Goal: Task Accomplishment & Management: Use online tool/utility

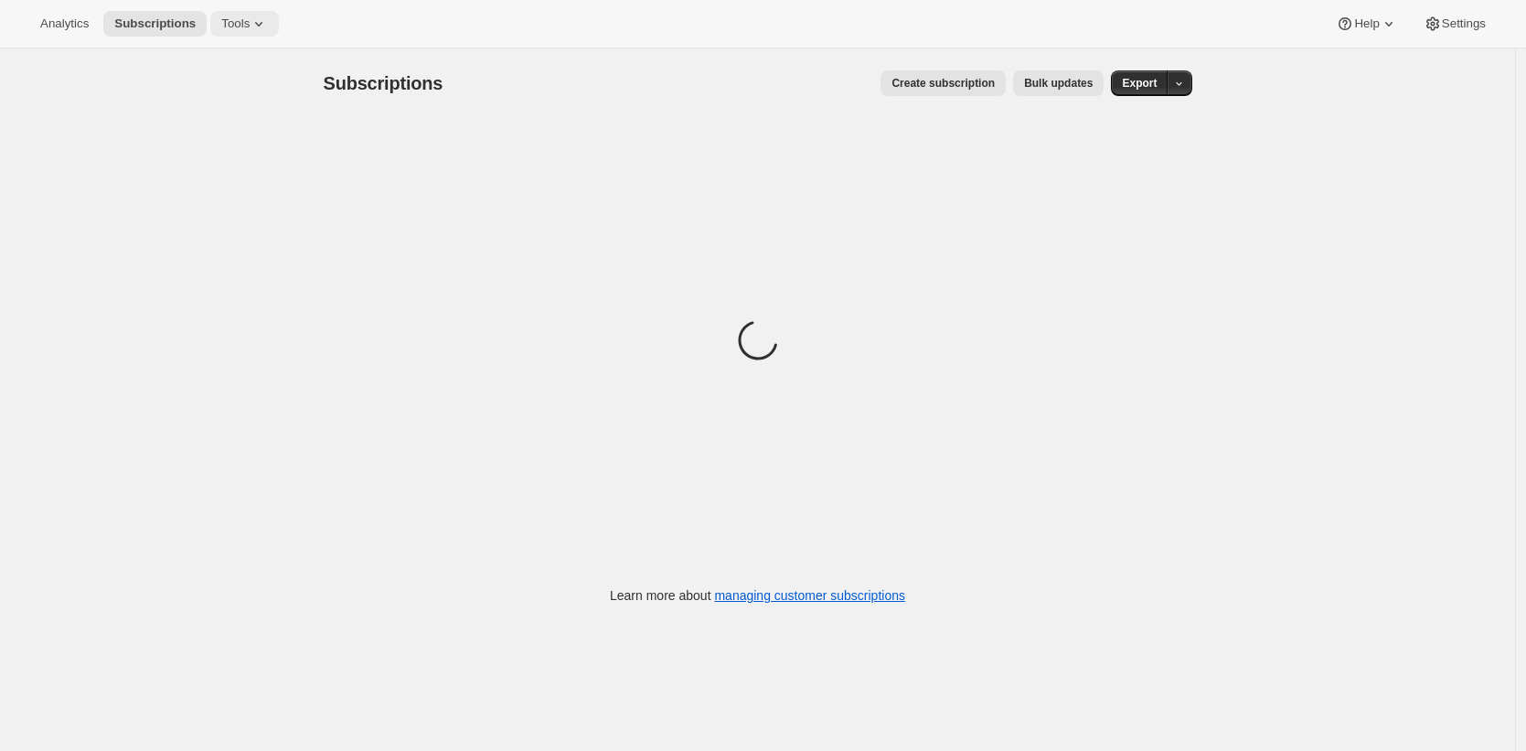
click at [256, 33] on button "Tools" at bounding box center [244, 24] width 69 height 26
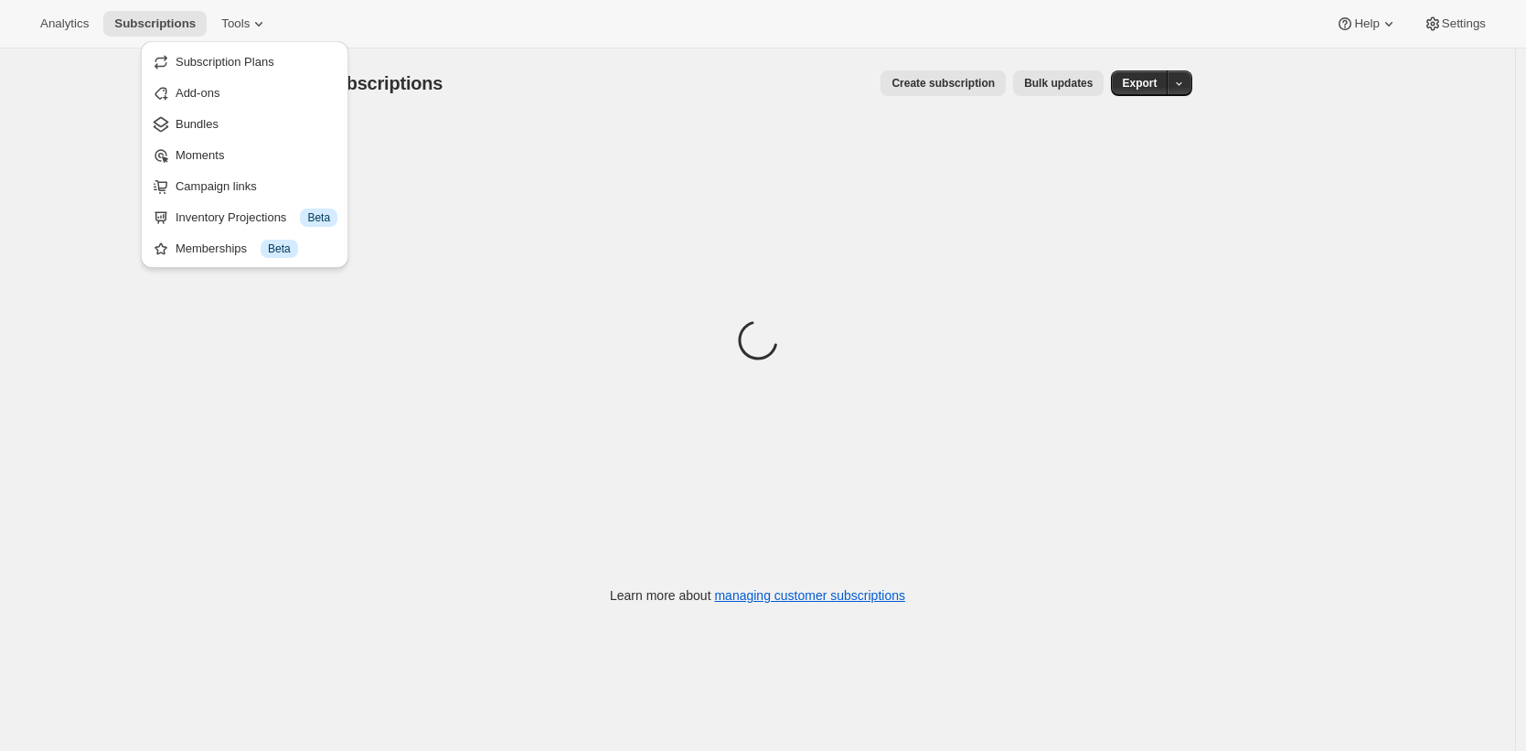
click at [272, 190] on span "Campaign links" at bounding box center [257, 186] width 162 height 18
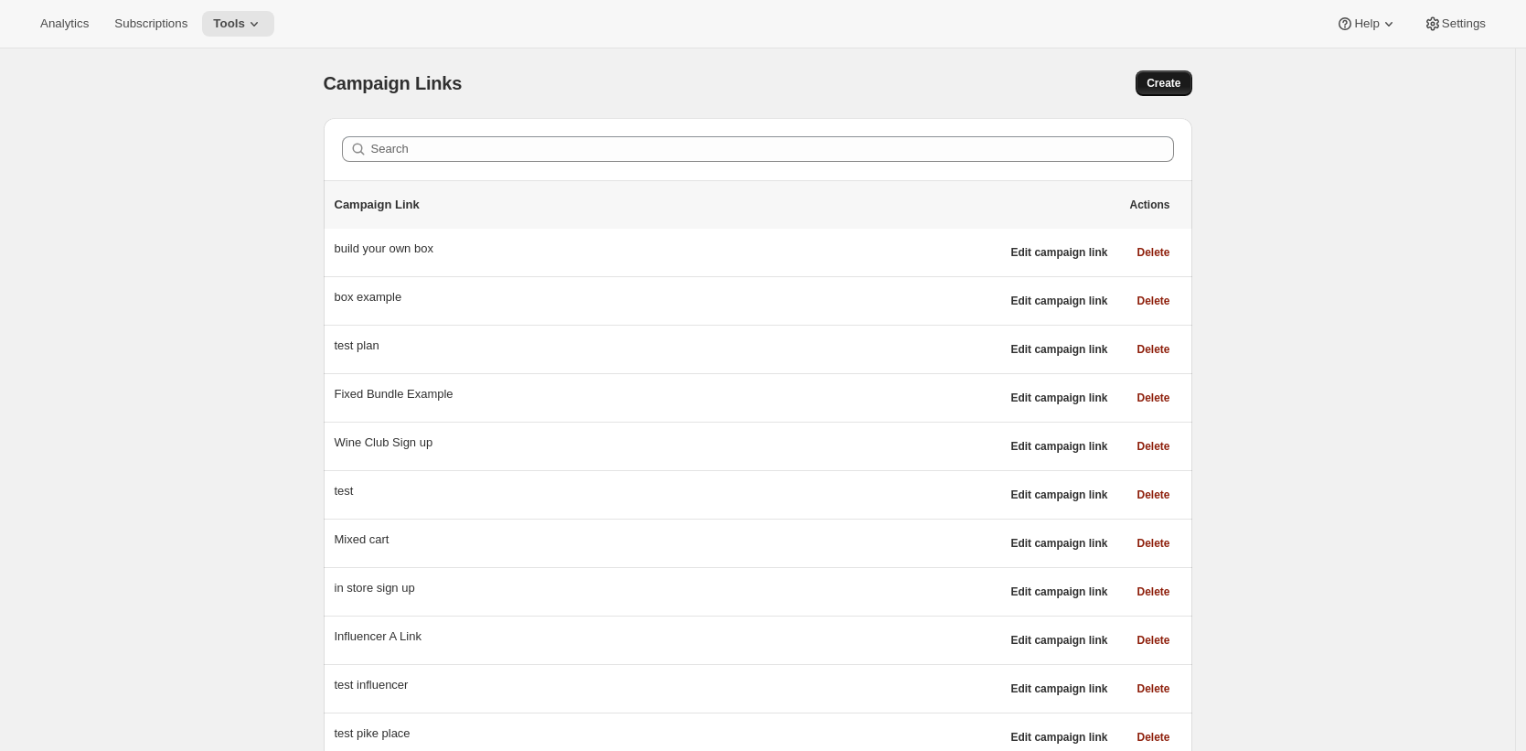
click at [1166, 80] on span "Create" at bounding box center [1163, 83] width 34 height 15
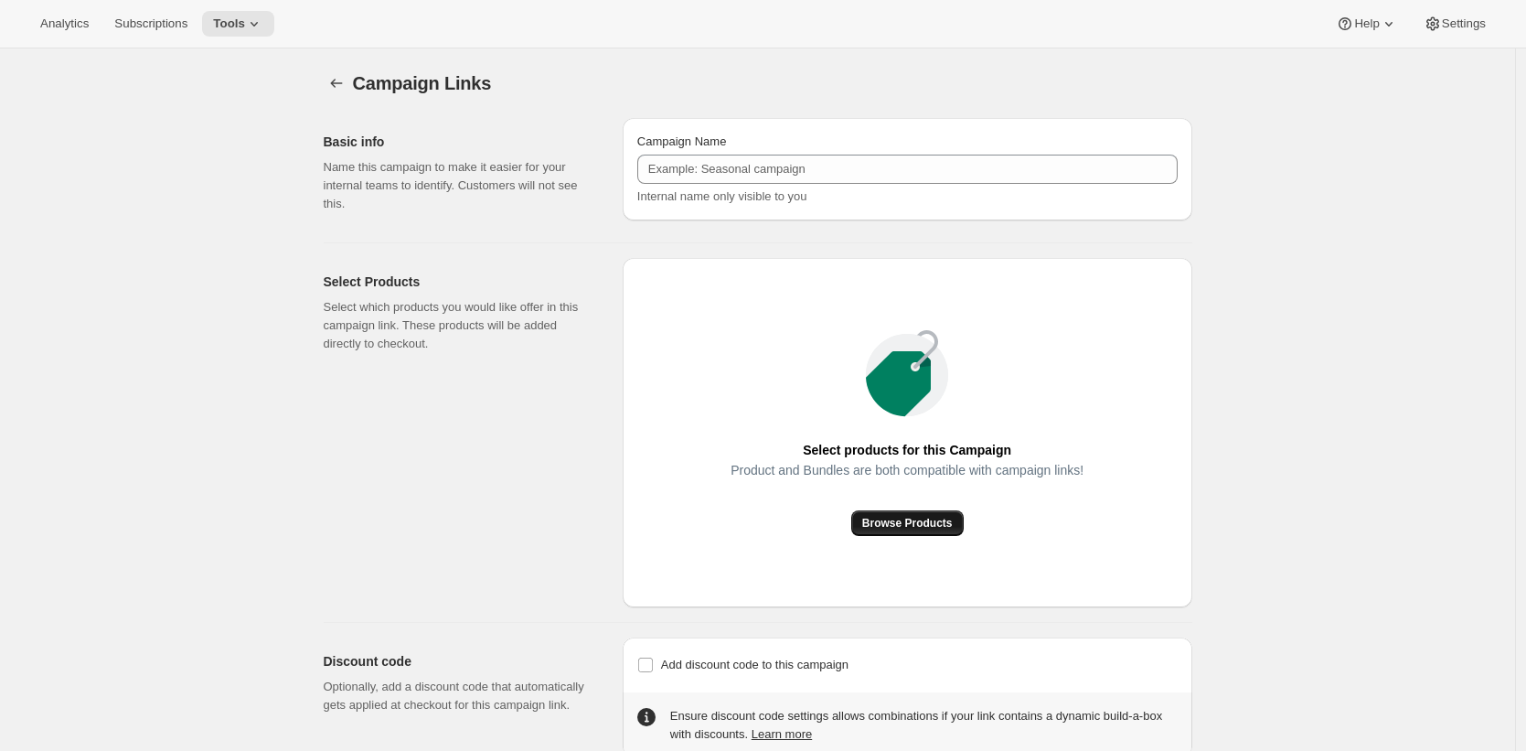
click at [916, 523] on span "Browse Products" at bounding box center [907, 523] width 91 height 15
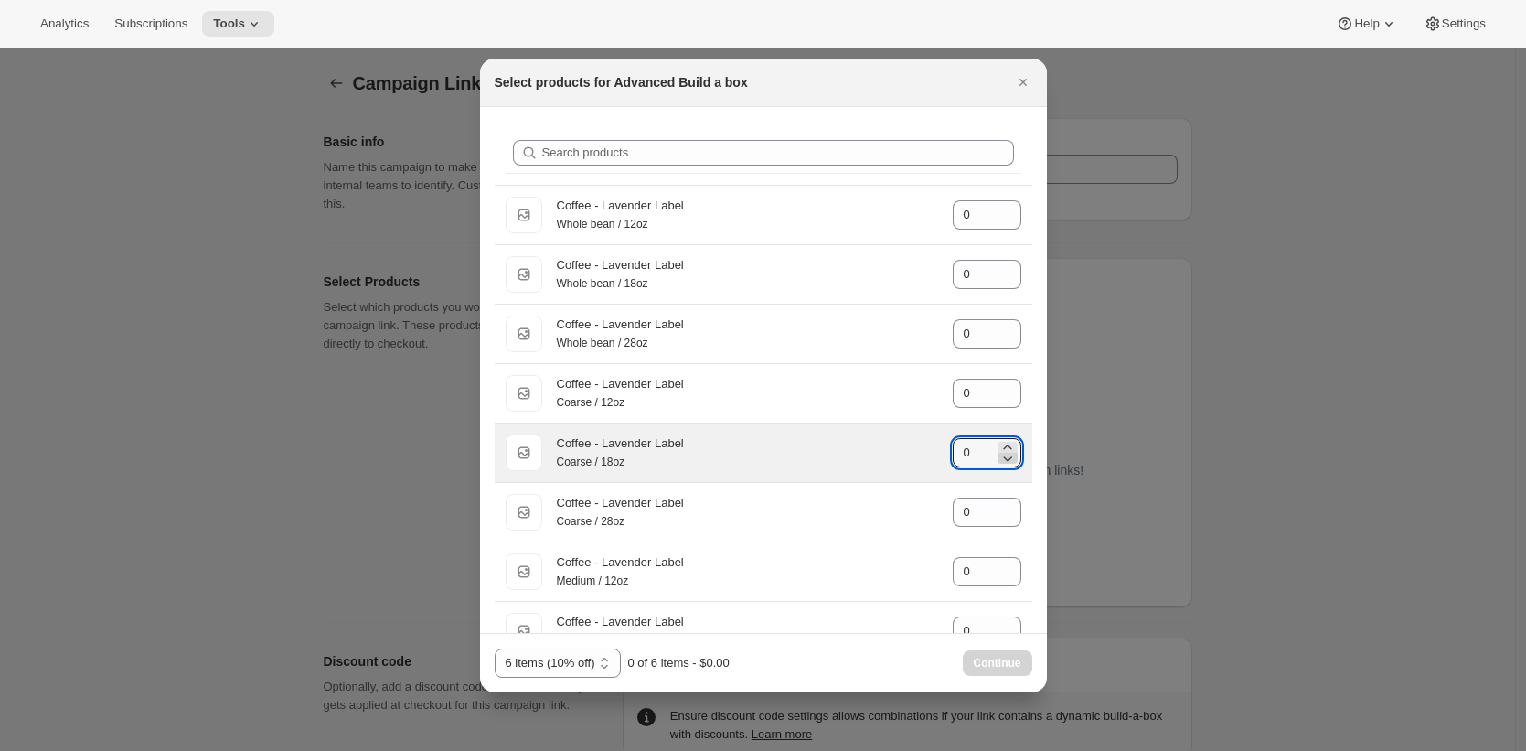
click at [998, 459] on icon ":rb3:" at bounding box center [1007, 458] width 18 height 18
click at [1000, 450] on icon ":rb3:" at bounding box center [1007, 447] width 18 height 18
type input "2"
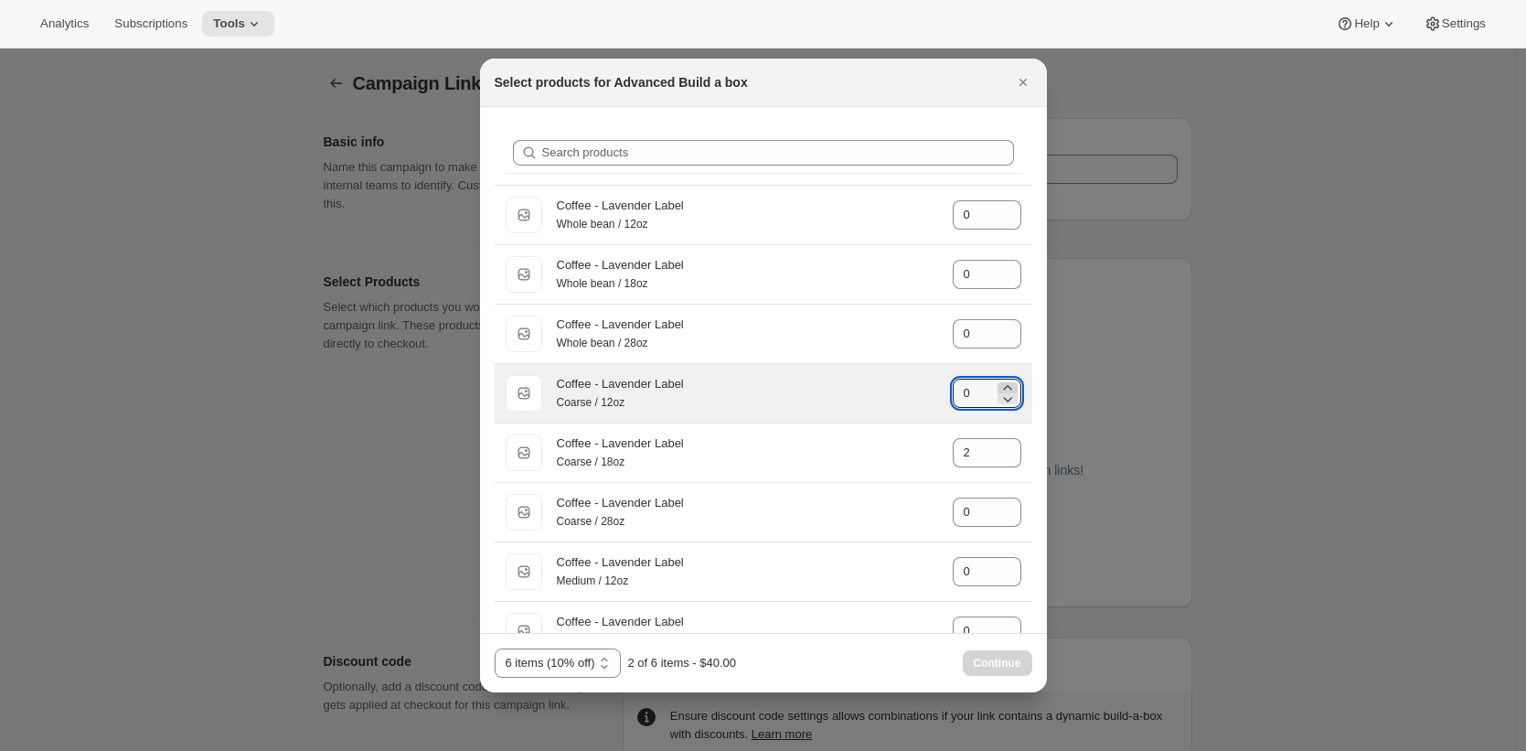
click at [1003, 389] on icon ":rb3:" at bounding box center [1007, 387] width 8 height 5
type input "2"
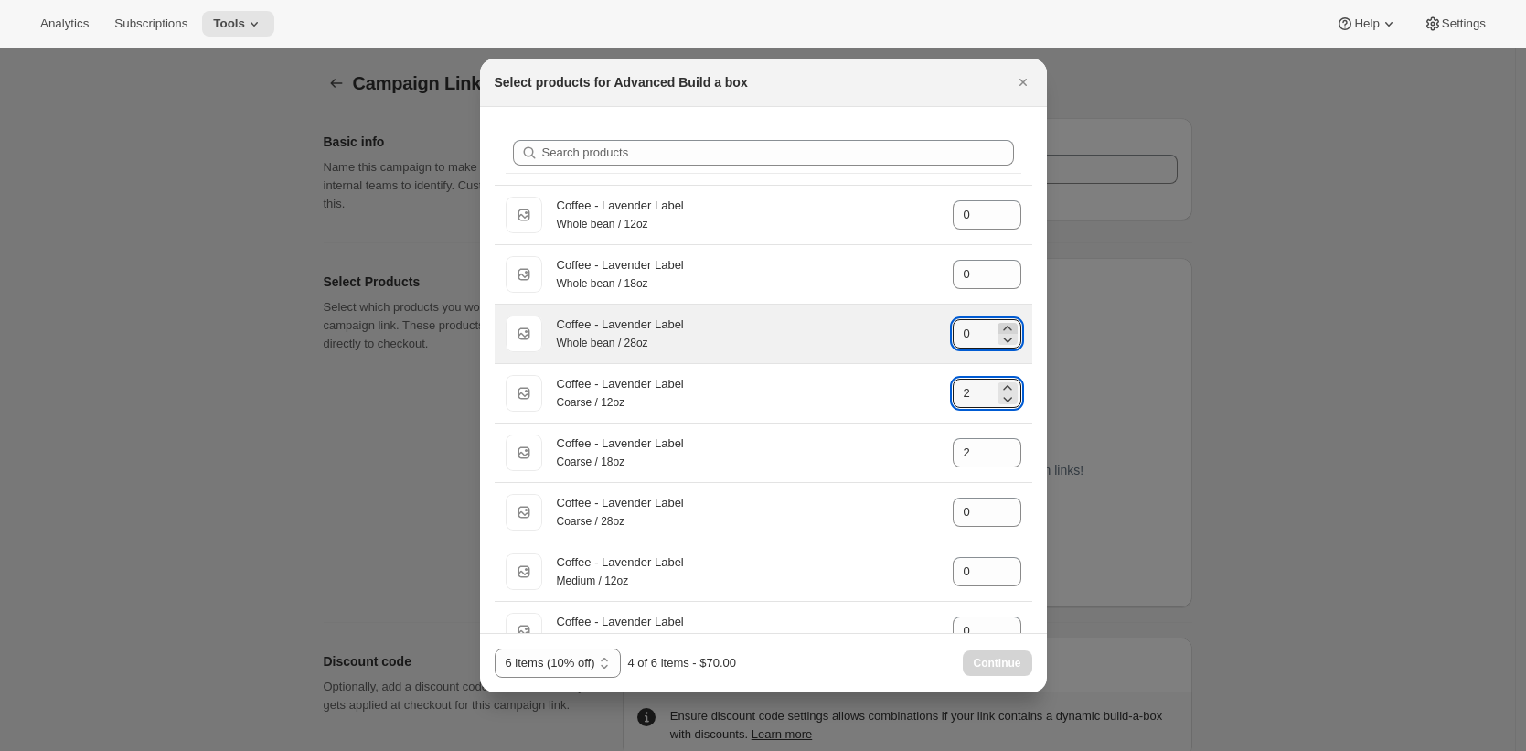
click at [1003, 326] on icon ":rb3:" at bounding box center [1007, 328] width 18 height 18
type input "2"
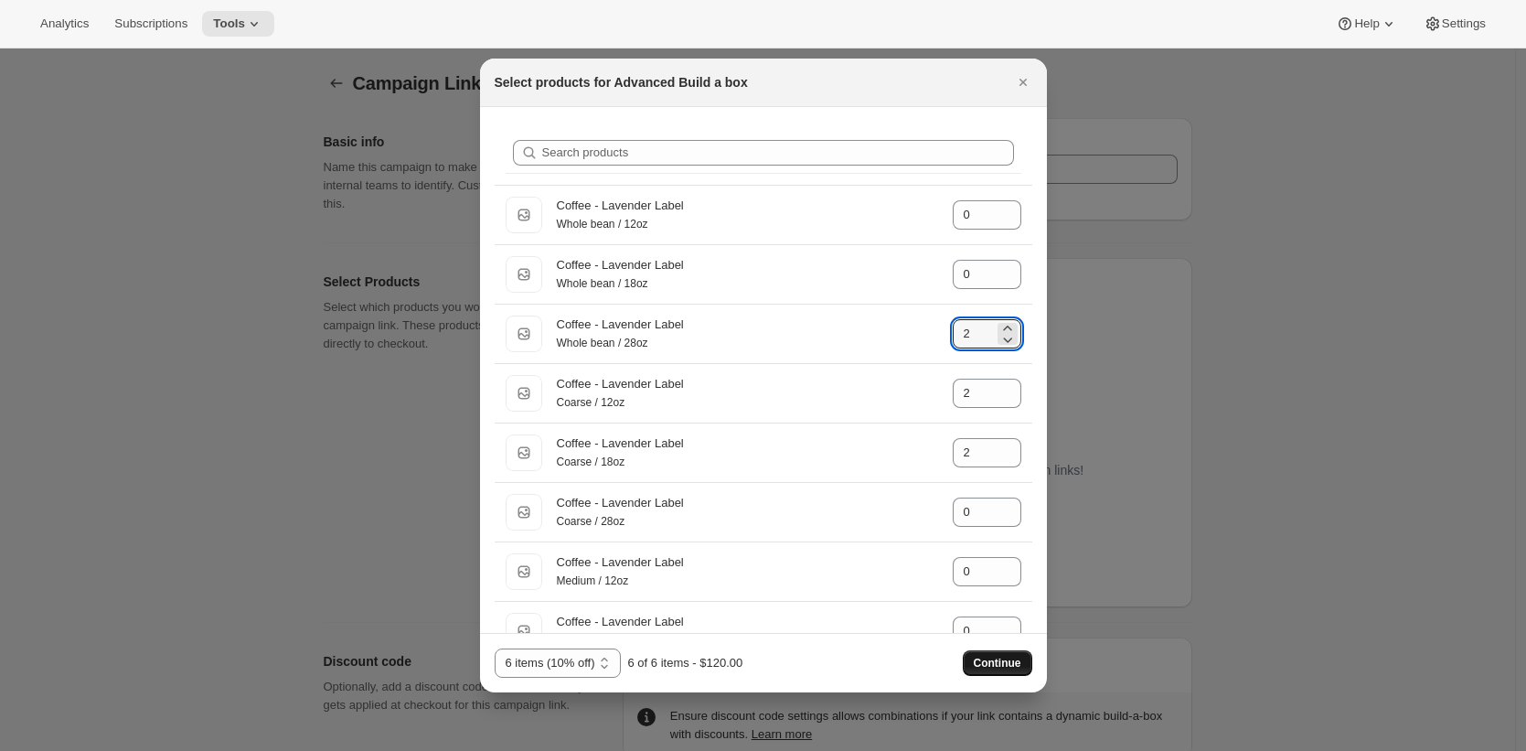
click at [1007, 666] on span "Continue" at bounding box center [998, 663] width 48 height 15
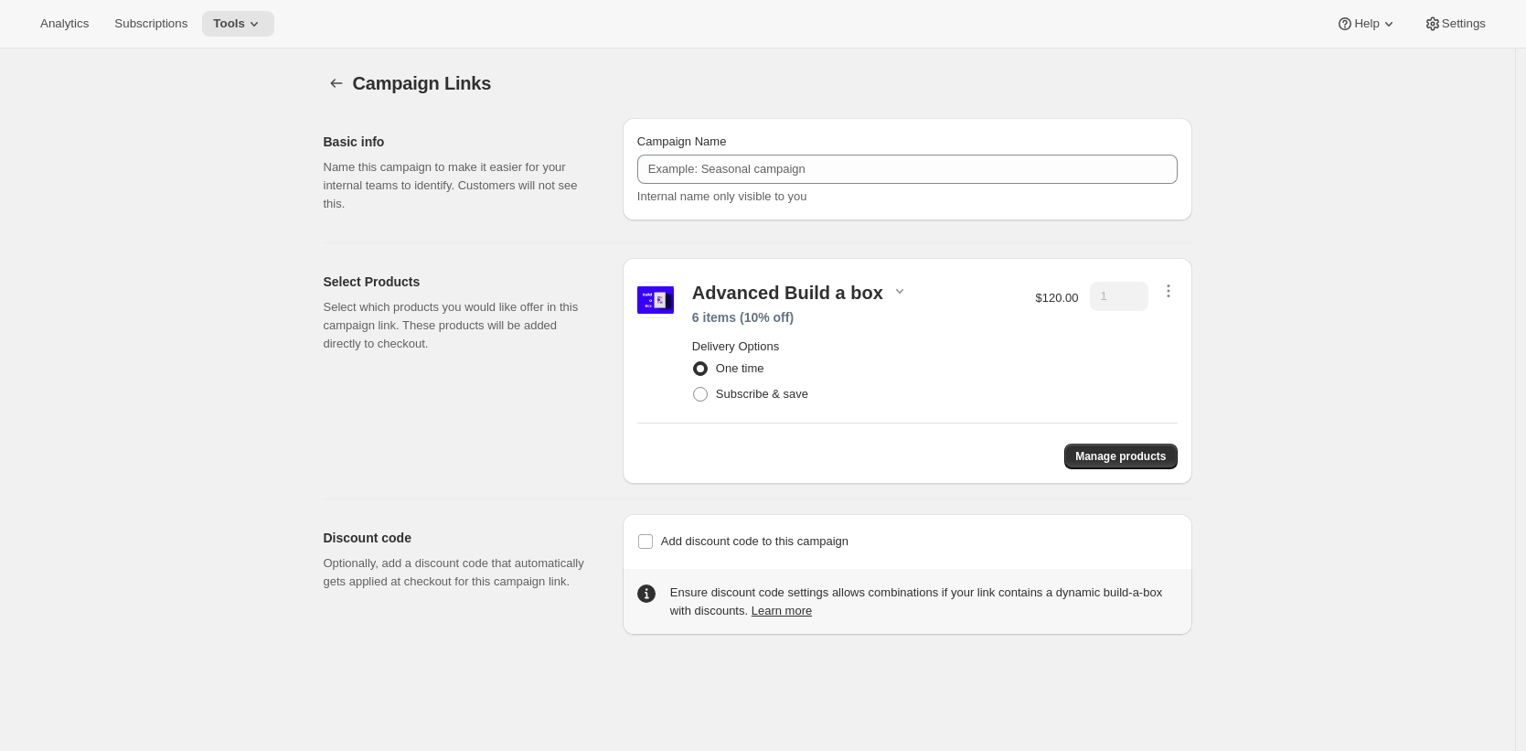
click at [1205, 208] on div "Campaign Links. This page is ready Campaign Links Basic info Name this campaign…" at bounding box center [758, 341] width 912 height 586
click at [1364, 283] on div "Campaign Links. This page is ready Campaign Links Basic info Name this campaign…" at bounding box center [757, 423] width 1515 height 751
click at [1373, 304] on div "Campaign Links. This page is ready Campaign Links Basic info Name this campaign…" at bounding box center [757, 423] width 1515 height 751
drag, startPoint x: 1370, startPoint y: 301, endPoint x: 1285, endPoint y: 269, distance: 91.7
click at [1369, 301] on div "Campaign Links. This page is ready Campaign Links Basic info Name this campaign…" at bounding box center [757, 423] width 1515 height 751
